Goal: Information Seeking & Learning: Learn about a topic

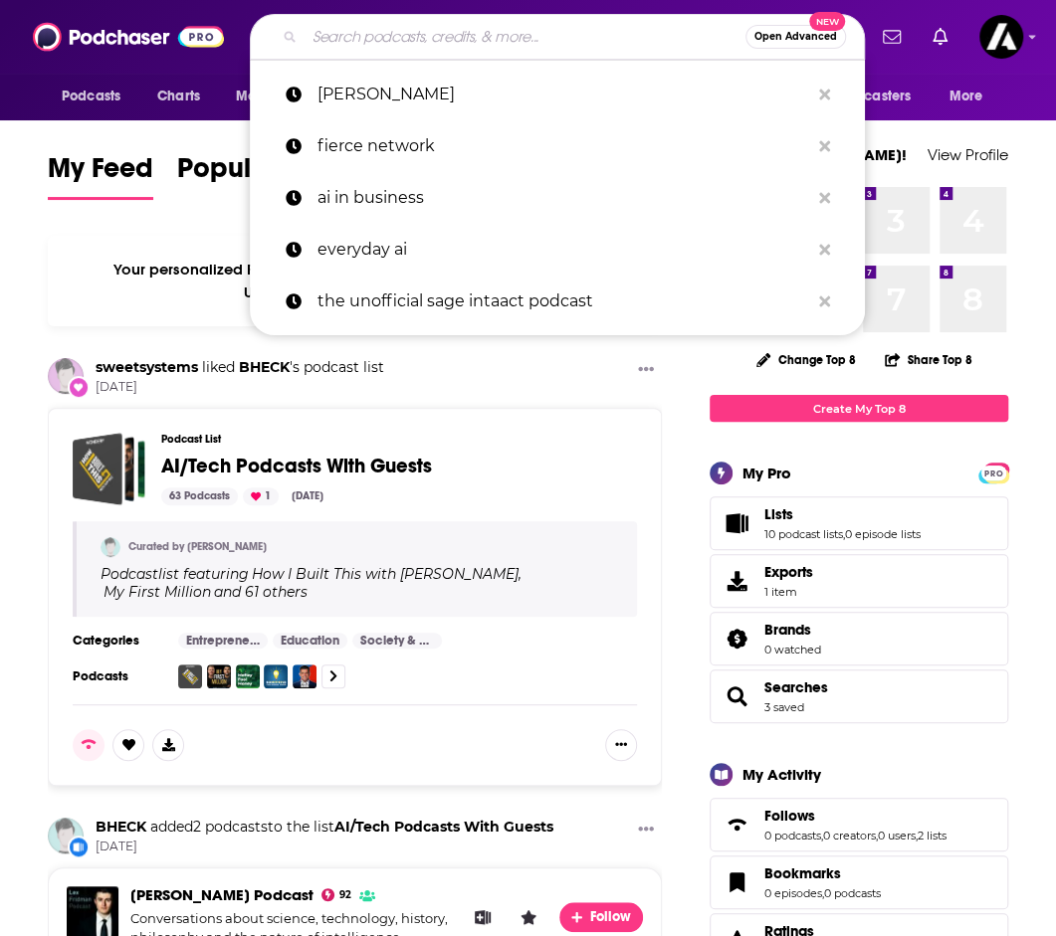
click at [378, 39] on input "Search podcasts, credits, & more..." at bounding box center [525, 37] width 441 height 32
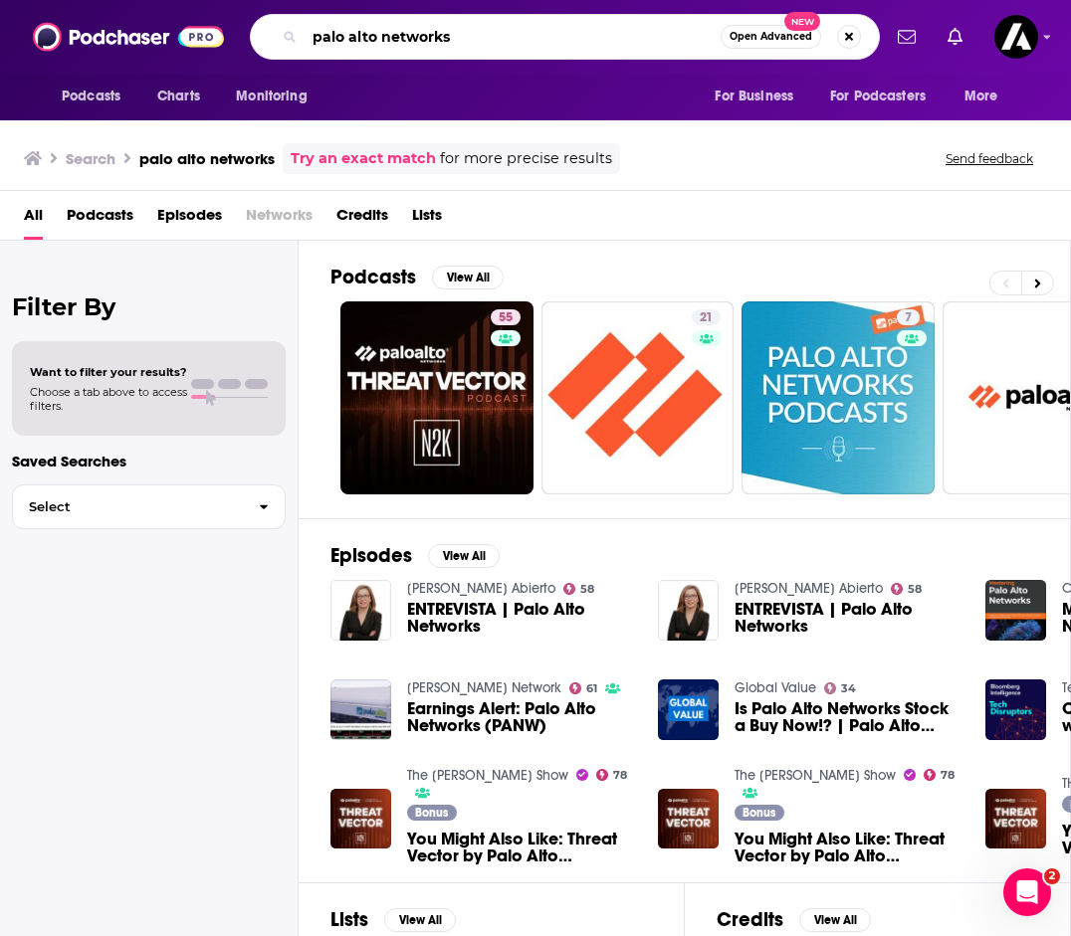
click at [480, 30] on input "palo alto networks" at bounding box center [513, 37] width 416 height 32
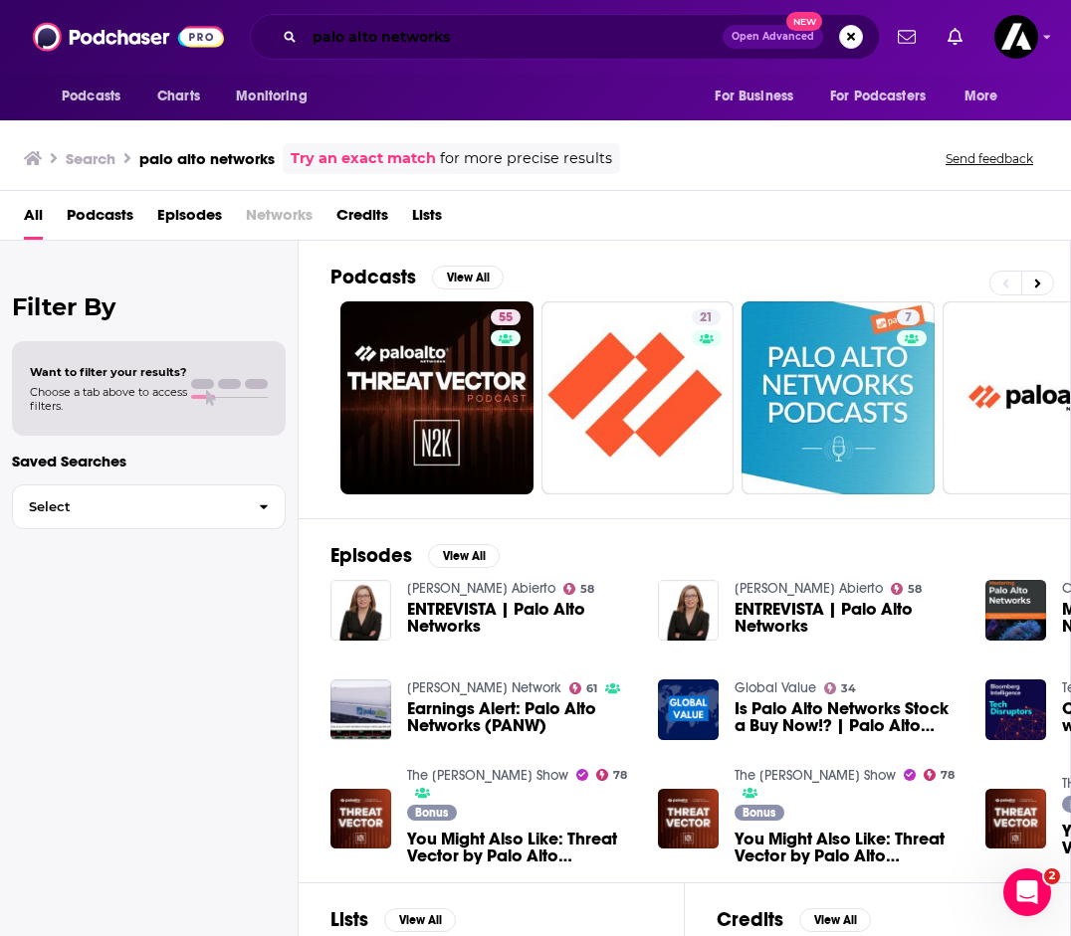
click at [470, 31] on input "palo alto networks" at bounding box center [514, 37] width 418 height 32
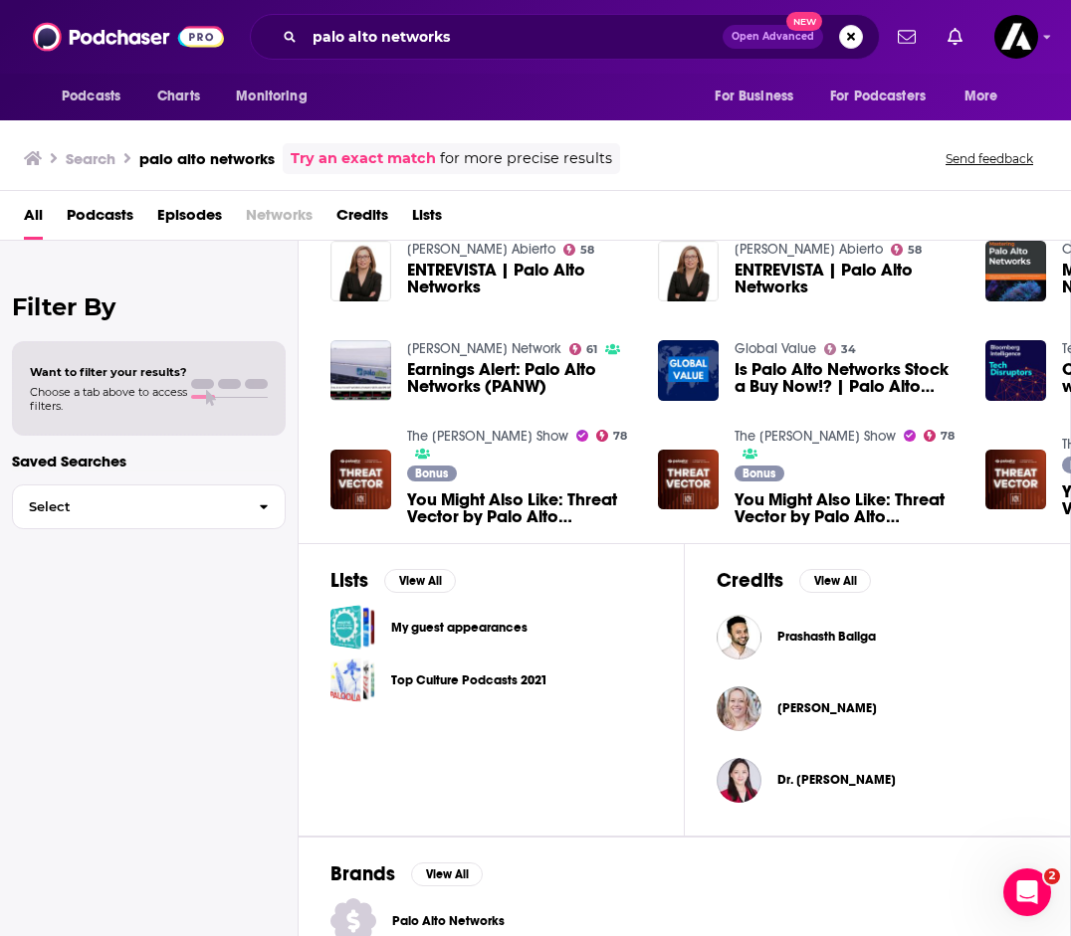
scroll to position [358, 0]
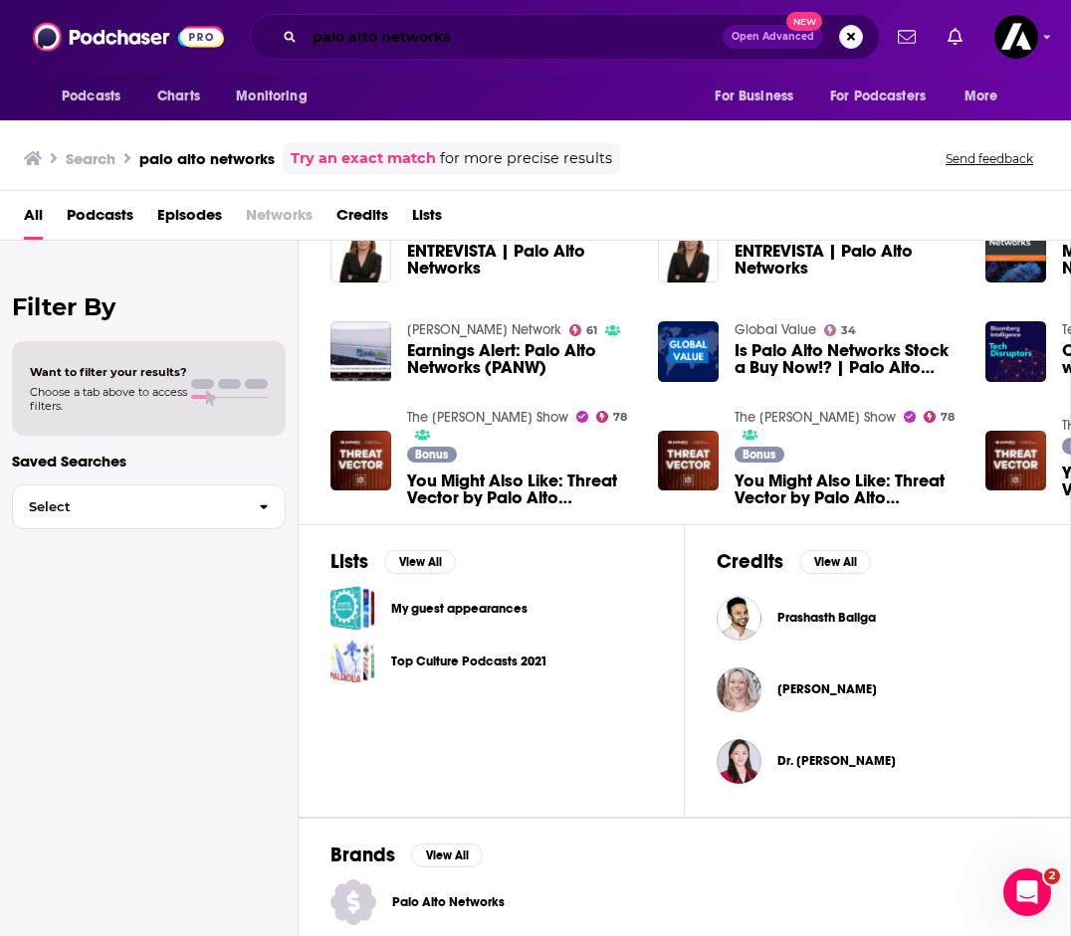
click at [599, 31] on input "palo alto networks" at bounding box center [514, 37] width 418 height 32
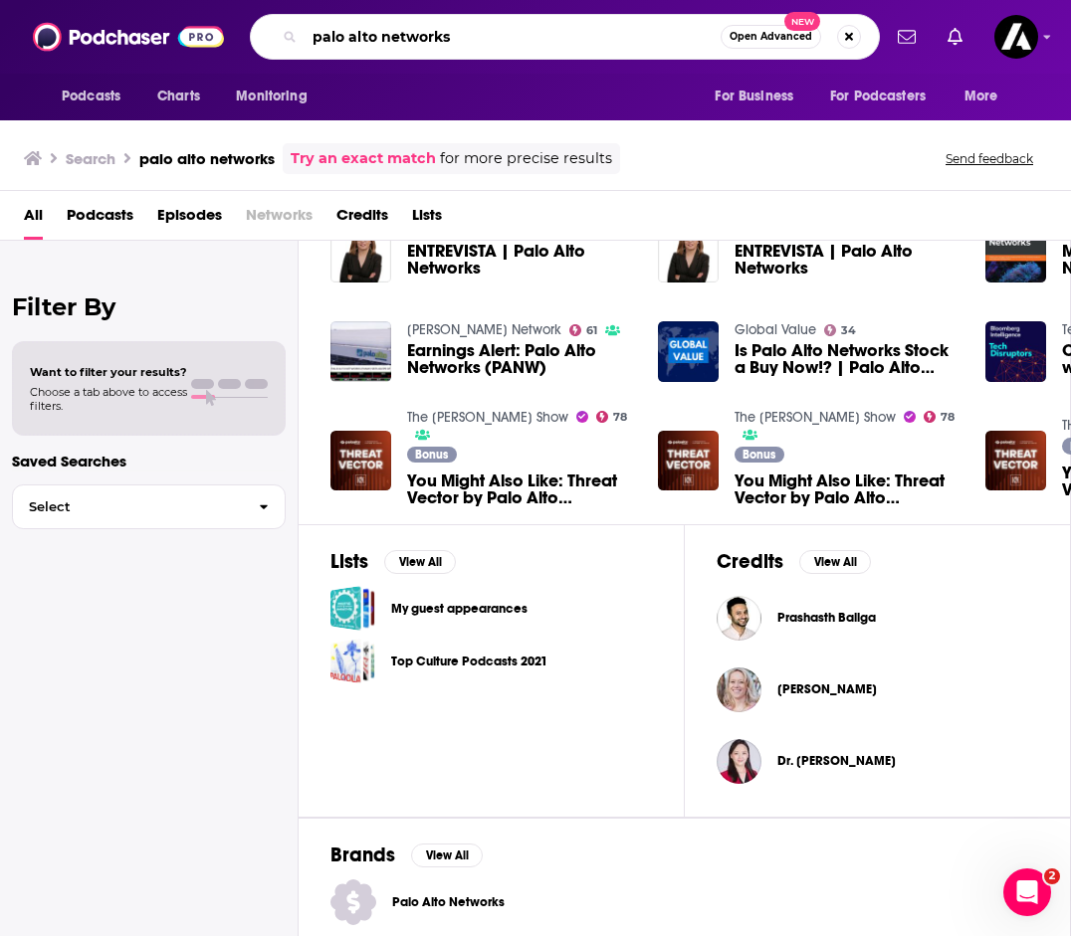
click at [408, 40] on input "palo alto networks" at bounding box center [513, 37] width 416 height 32
type input "CyberWire Daily"
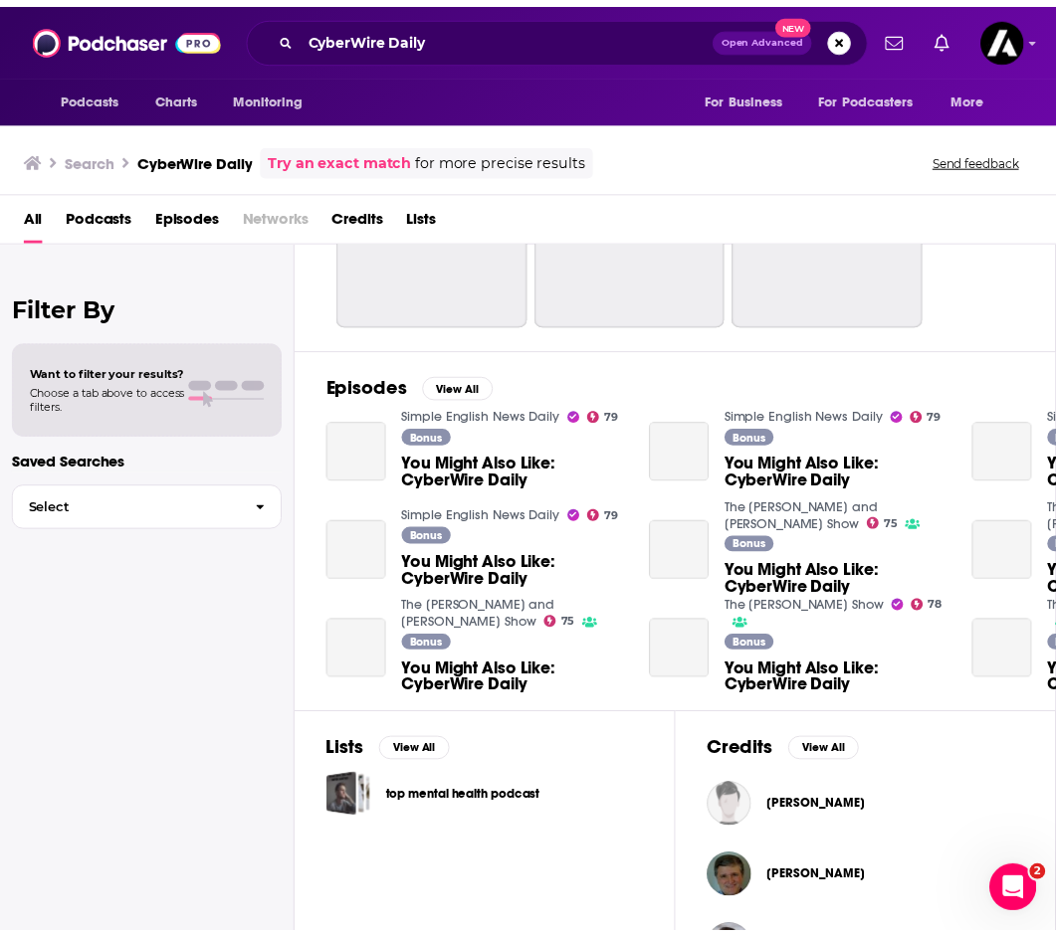
scroll to position [227, 0]
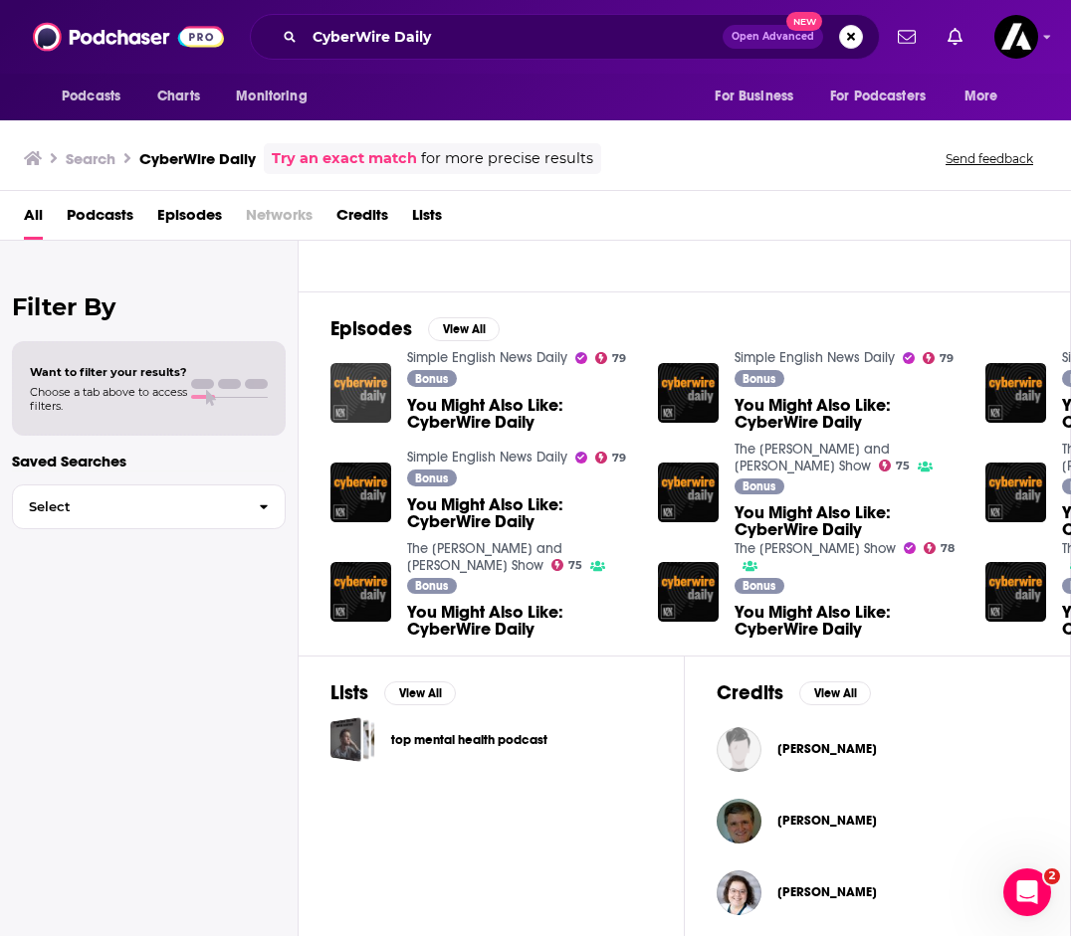
click at [352, 371] on img "You Might Also Like: CyberWire Daily" at bounding box center [360, 393] width 61 height 61
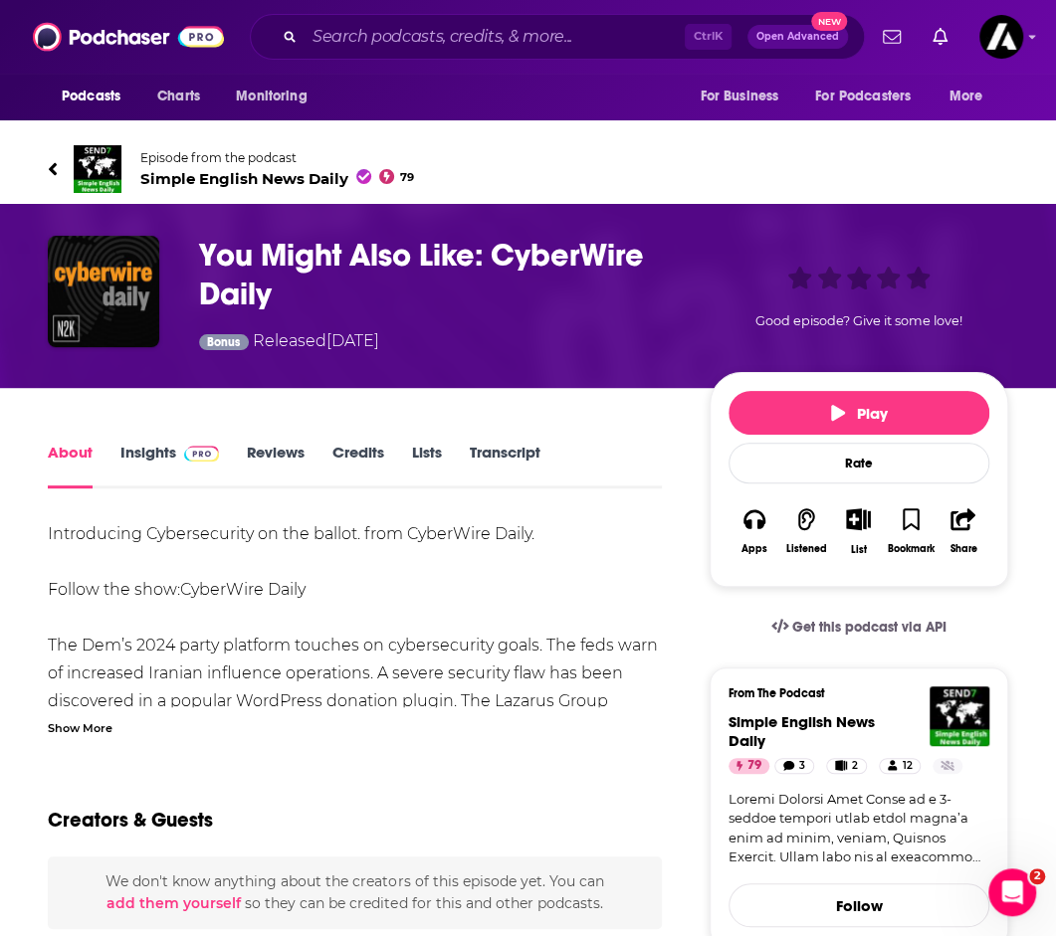
click at [138, 464] on link "Insights" at bounding box center [169, 466] width 99 height 46
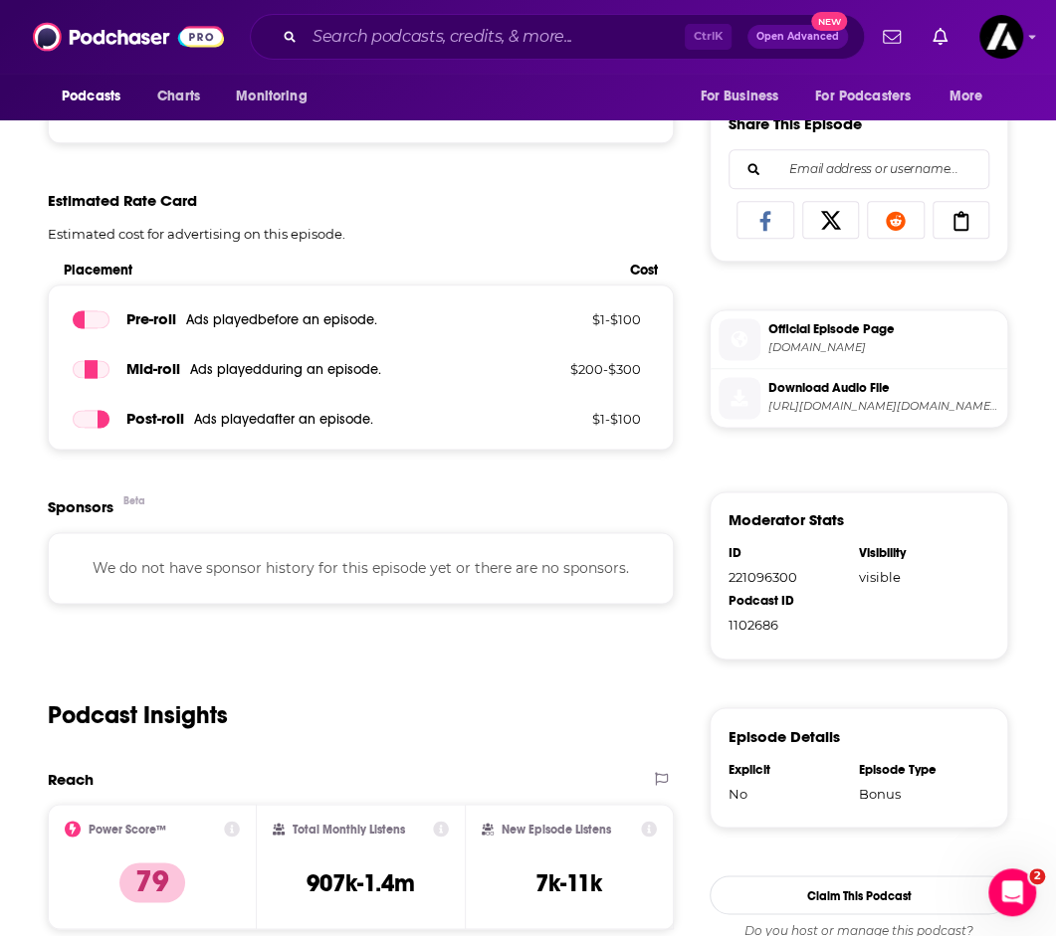
scroll to position [900, 0]
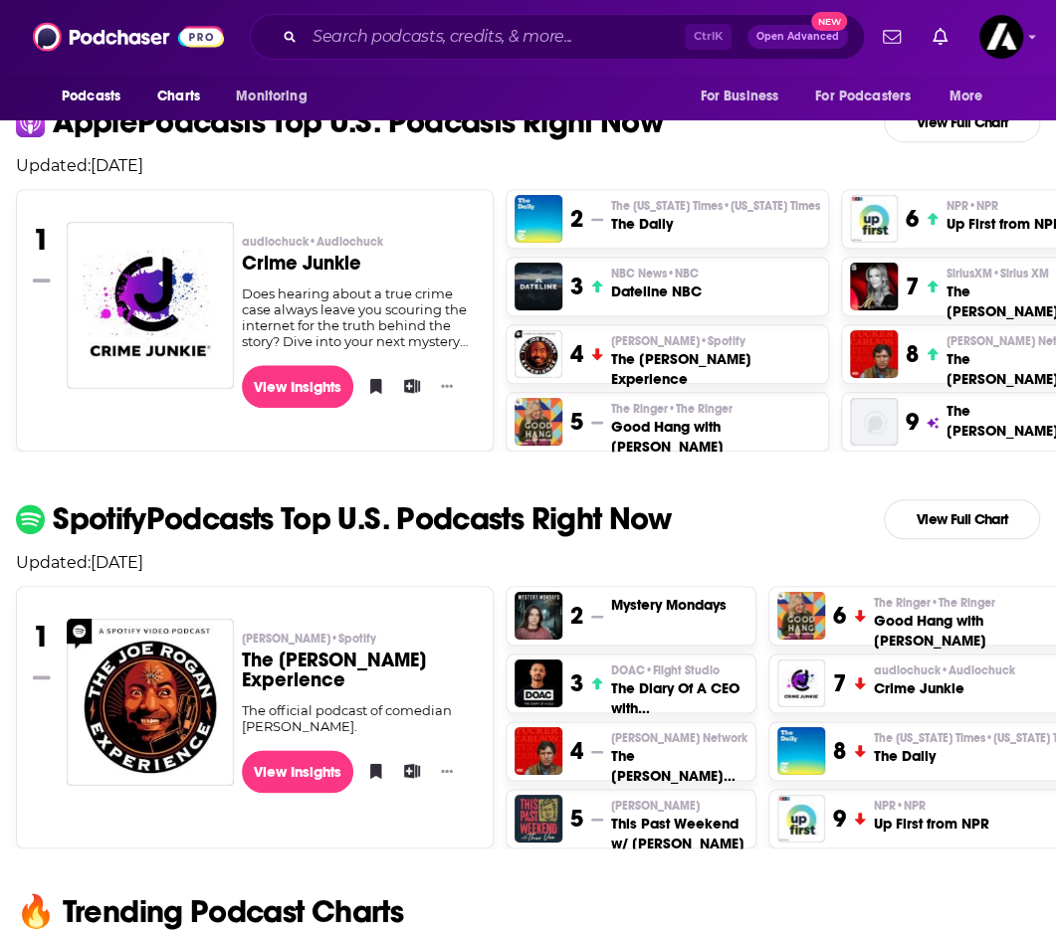
scroll to position [500, 0]
